Goal: Find specific fact: Find specific fact

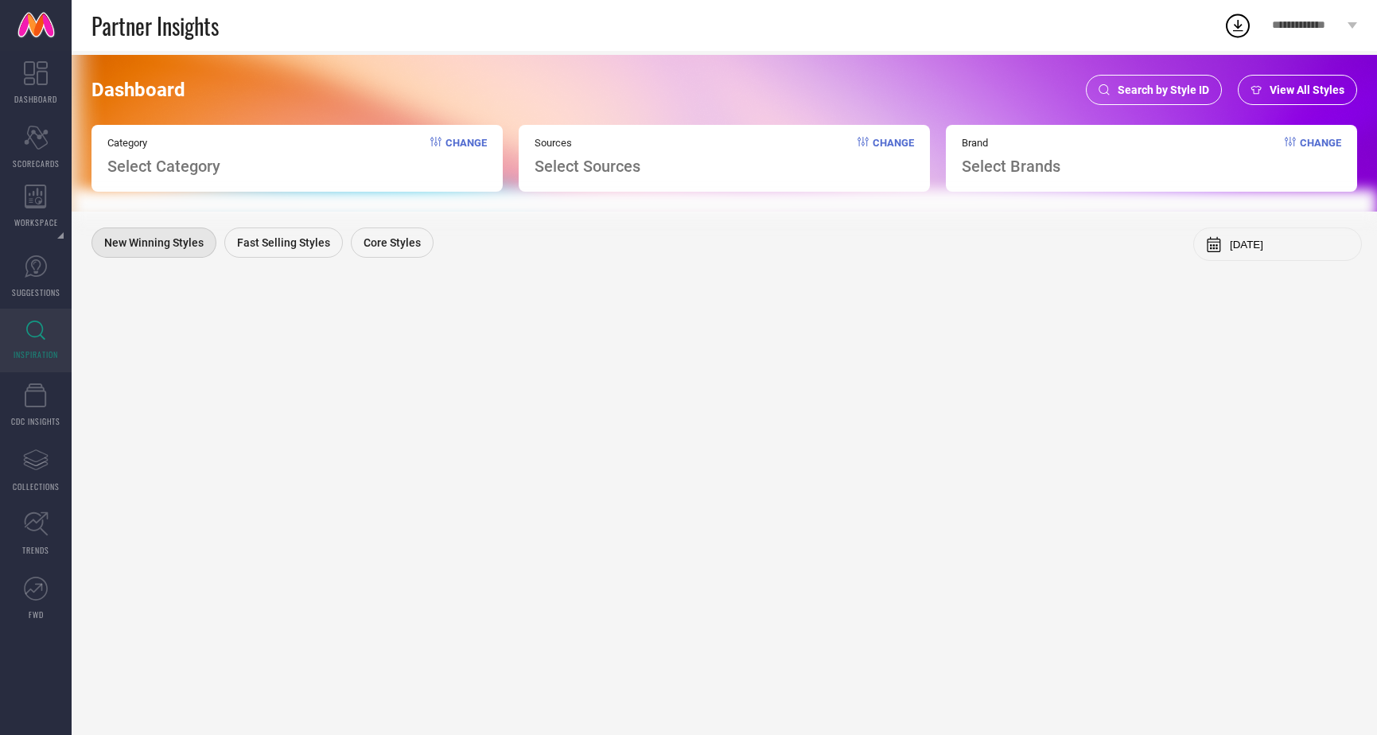
click at [1180, 88] on span "Search by Style ID" at bounding box center [1163, 90] width 91 height 13
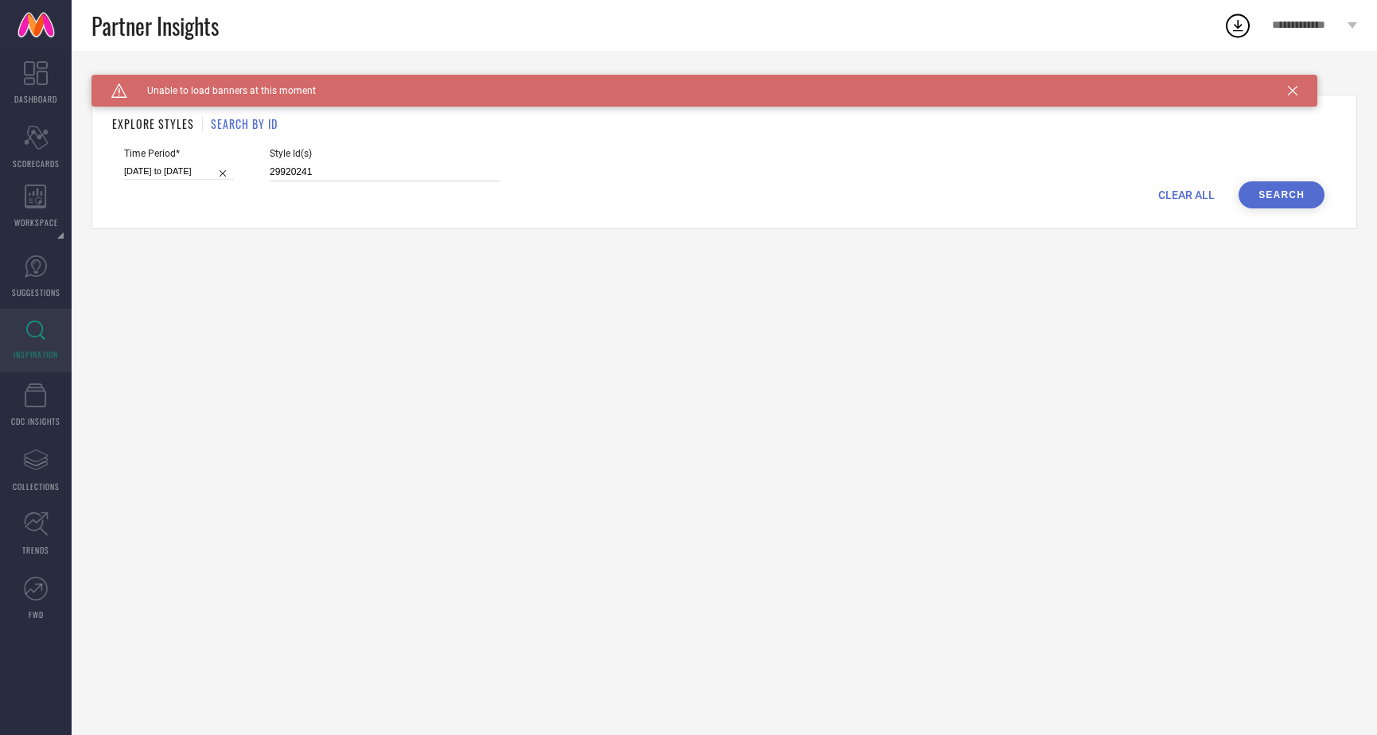
click at [474, 177] on input "29920241" at bounding box center [385, 172] width 231 height 18
paste input "521064 2521066 2521905 7487303 9265377 9265379 11003408 11005646 11005690 11005…"
type input "2521064 2521066 2521905 7487303 9265377 9265379 11003408 11005646 11005690 1100…"
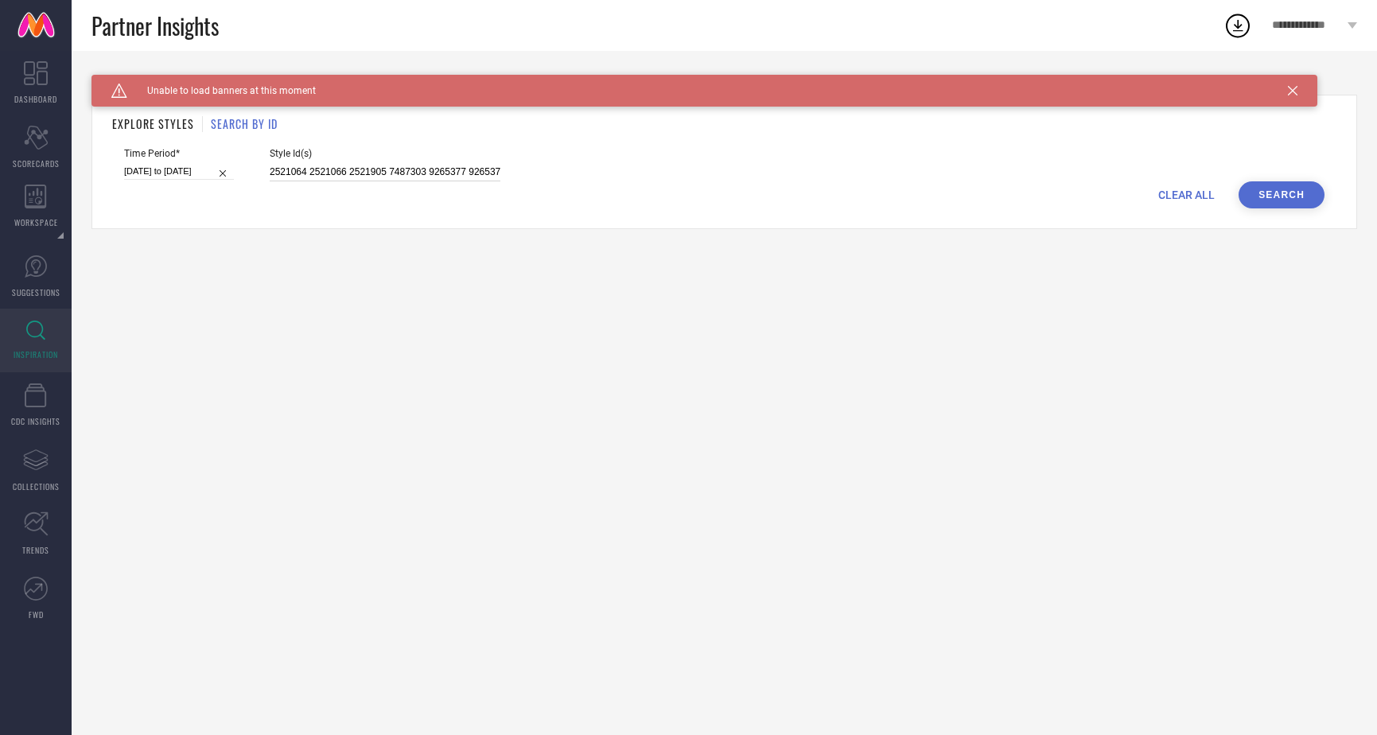
click at [197, 172] on input "[DATE] to [DATE]" at bounding box center [179, 171] width 110 height 17
select select "2"
select select "2025"
select select "3"
select select "2025"
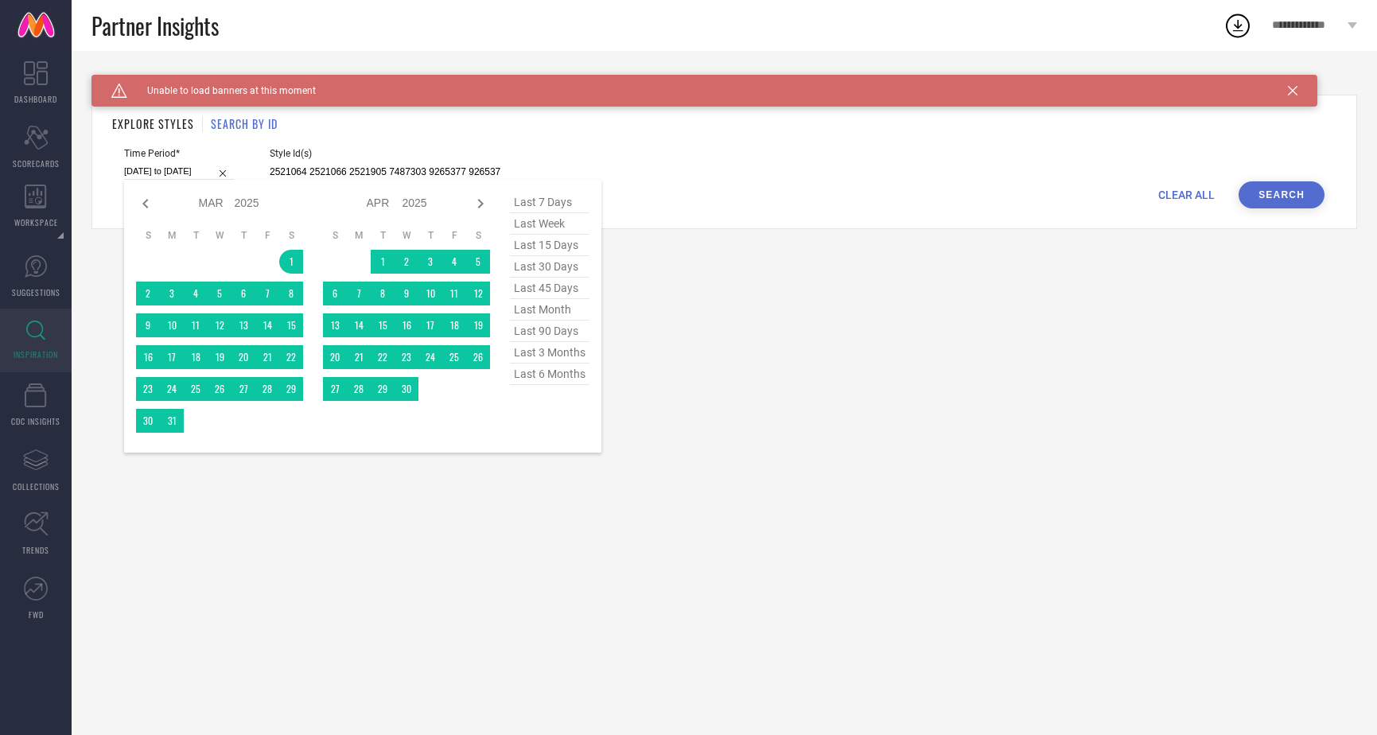
type input "2521064 2521066 2521905 7487303 9265377 9265379 11003408 11005646 11005690 1100…"
click at [550, 377] on span "last 6 months" at bounding box center [550, 374] width 80 height 21
type input "[DATE] to [DATE]"
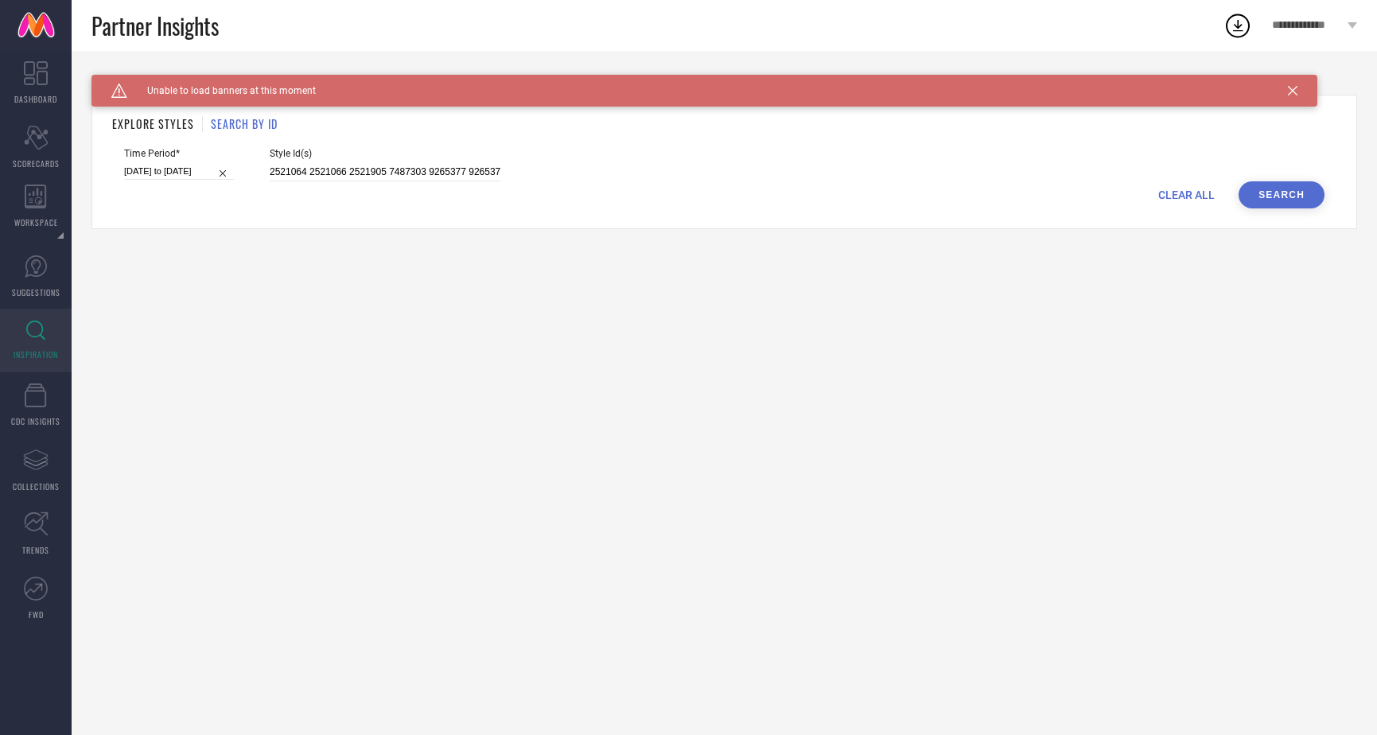
click at [1289, 191] on button "Search" at bounding box center [1282, 194] width 86 height 27
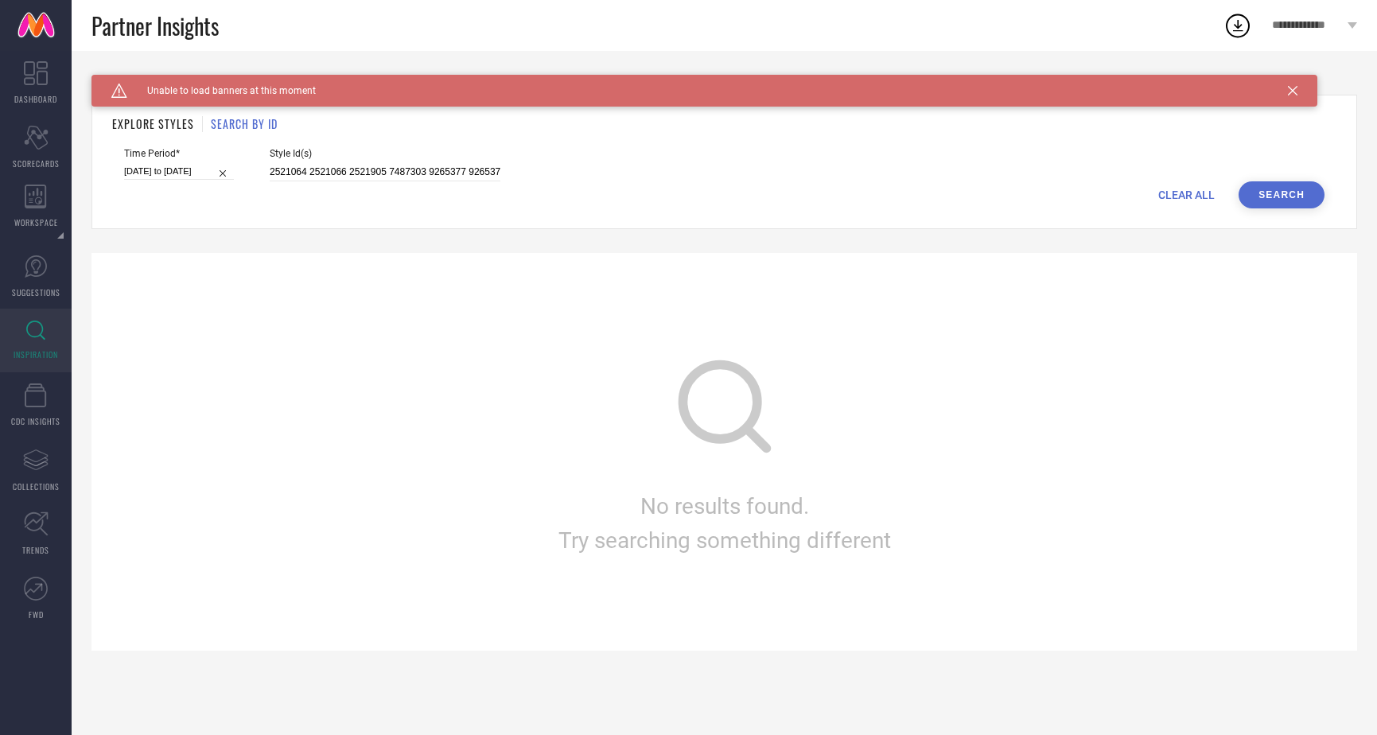
click at [259, 124] on h1 "SEARCH BY ID" at bounding box center [244, 123] width 67 height 17
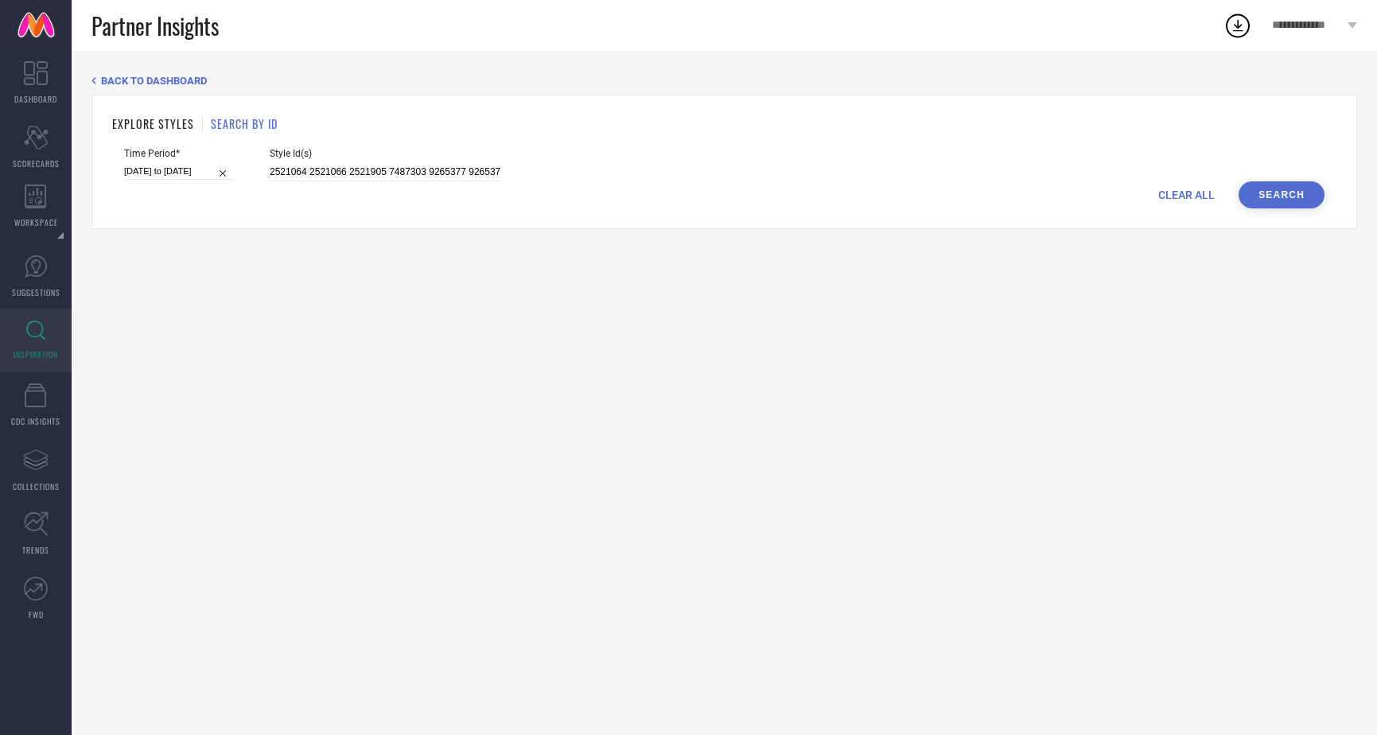
click at [244, 121] on h1 "SEARCH BY ID" at bounding box center [244, 123] width 67 height 17
click at [177, 170] on input "[DATE] to [DATE]" at bounding box center [179, 171] width 110 height 17
select select "3"
select select "2025"
select select "4"
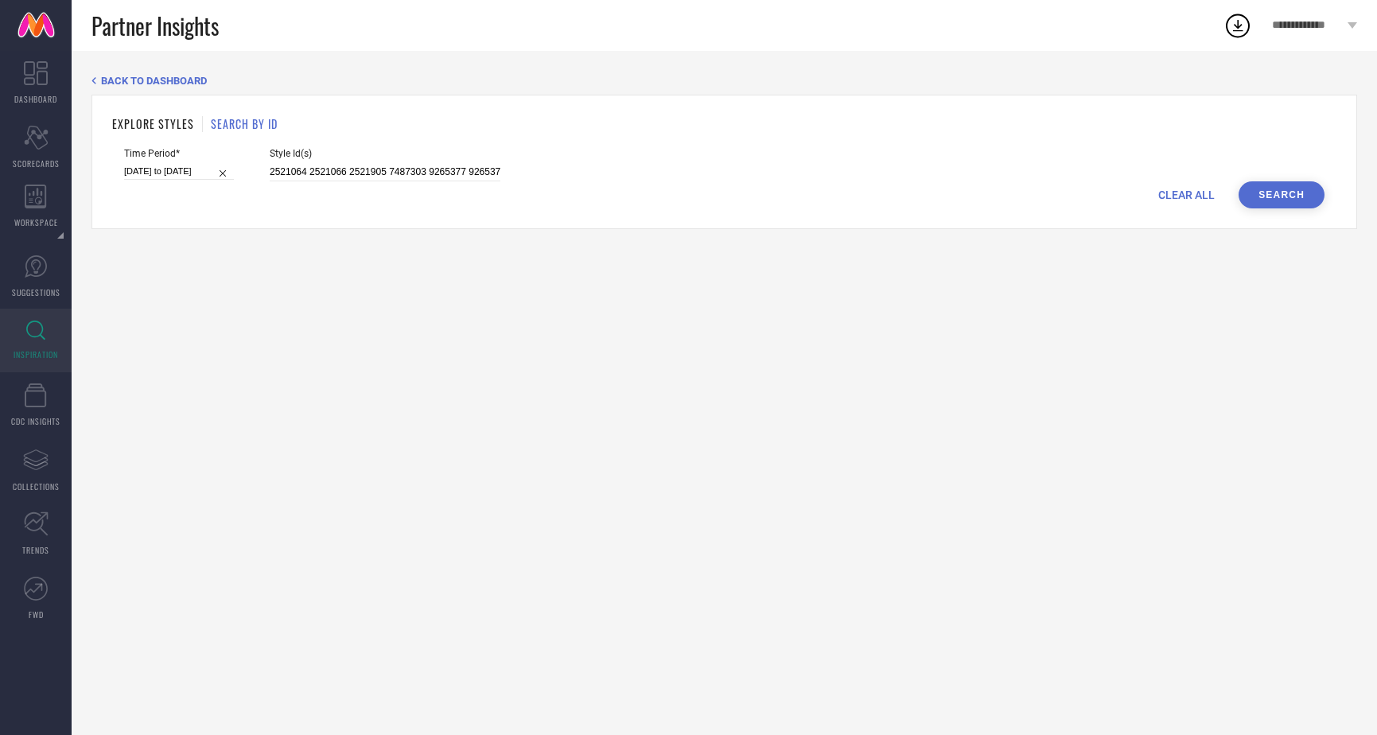
select select "2025"
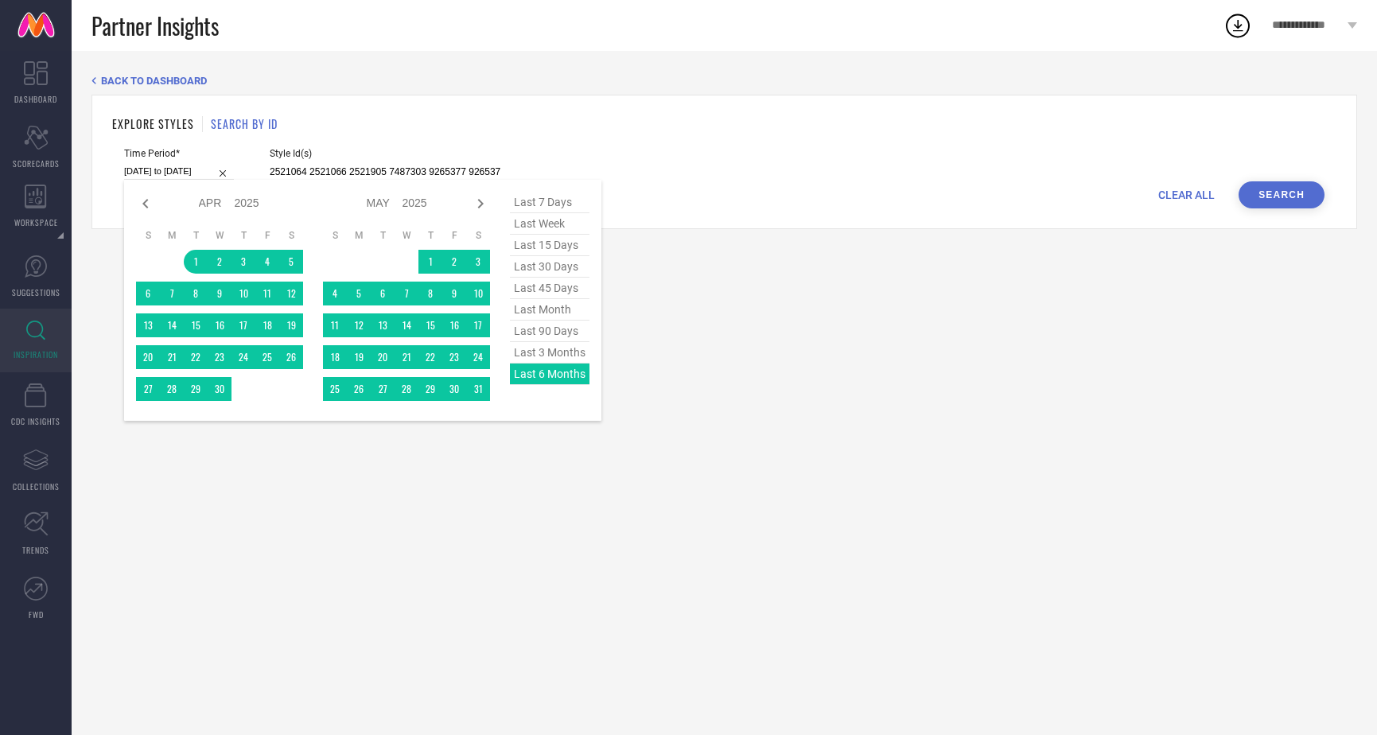
click at [558, 354] on span "last 3 months" at bounding box center [550, 352] width 80 height 21
type input "[DATE] to [DATE]"
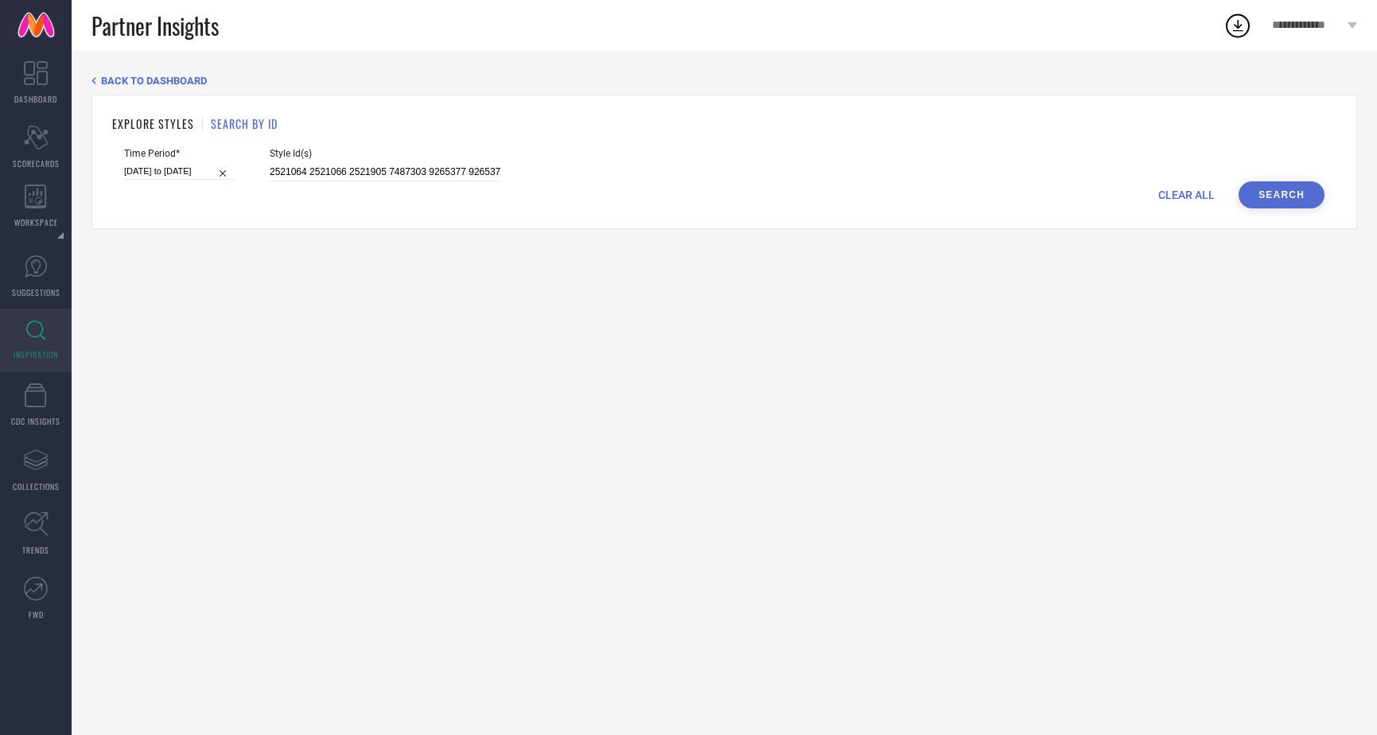
click at [1297, 194] on button "Search" at bounding box center [1282, 194] width 86 height 27
